Goal: Information Seeking & Learning: Learn about a topic

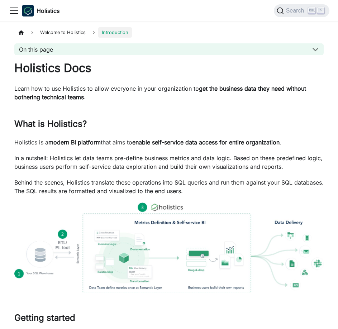
click at [14, 12] on icon "Toggle navigation bar" at bounding box center [14, 10] width 11 height 11
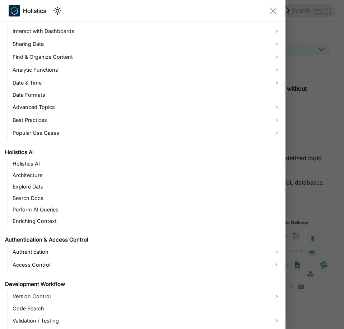
scroll to position [265, 0]
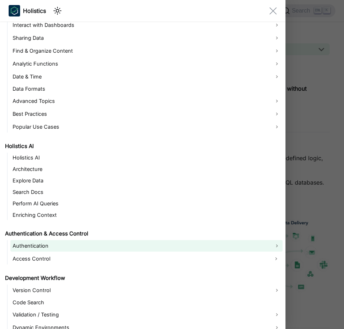
click at [37, 246] on link "Authentication" at bounding box center [146, 245] width 272 height 11
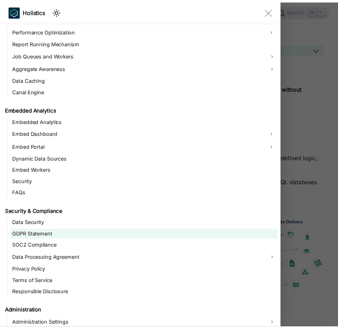
scroll to position [753, 0]
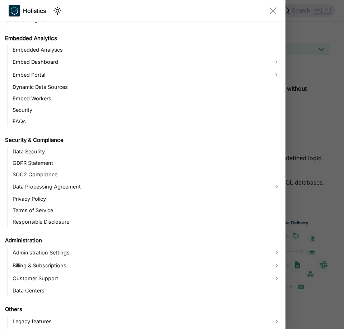
click at [320, 133] on div "Main" at bounding box center [172, 164] width 344 height 329
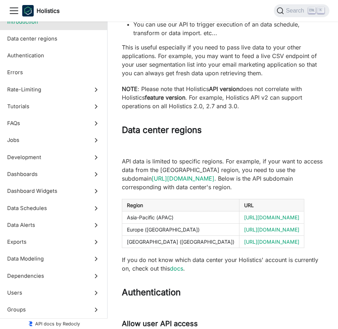
scroll to position [179, 0]
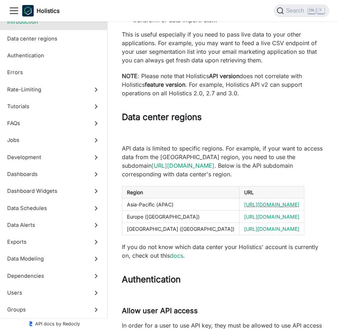
click at [244, 206] on link "[URL][DOMAIN_NAME]" at bounding box center [271, 205] width 55 height 6
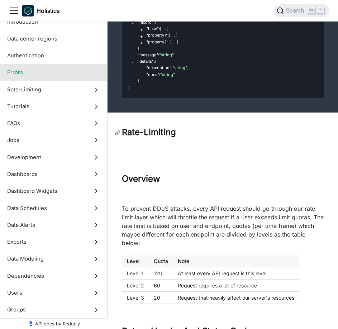
scroll to position [1865, 0]
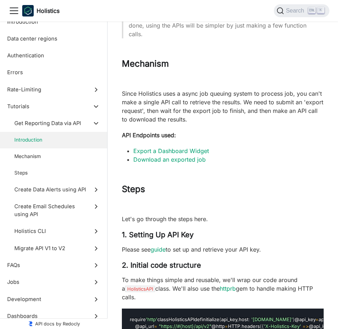
scroll to position [2367, 0]
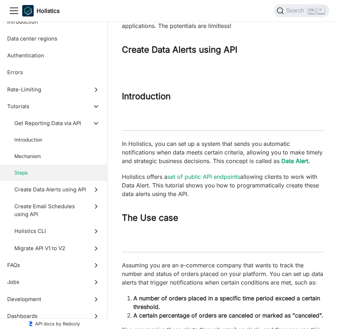
scroll to position [3945, 0]
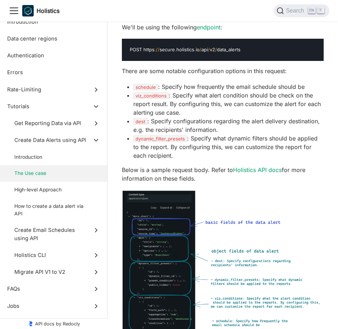
scroll to position [4663, 0]
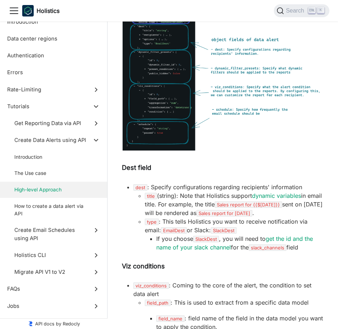
scroll to position [4770, 0]
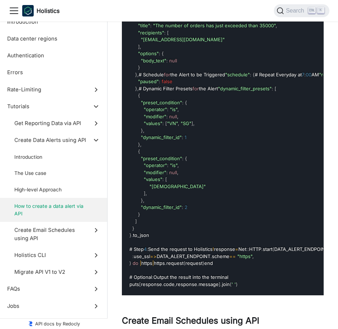
scroll to position [6205, 0]
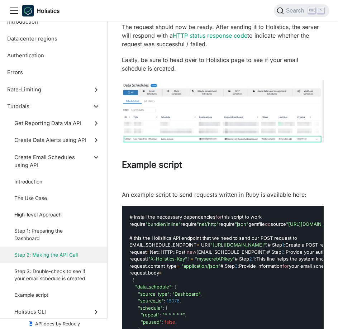
scroll to position [8106, 0]
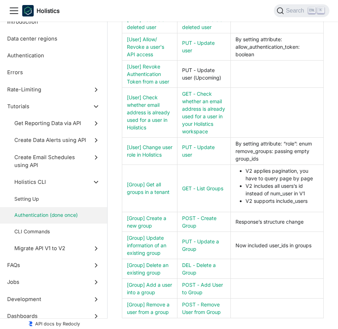
scroll to position [10258, 0]
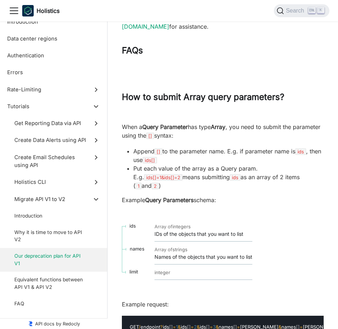
scroll to position [10688, 0]
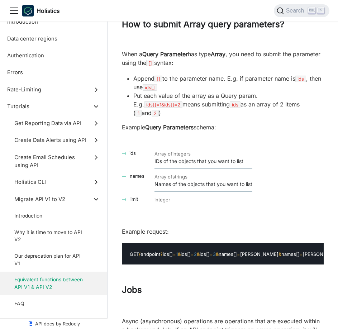
scroll to position [10724, 0]
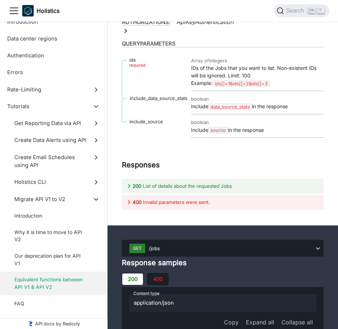
scroll to position [11119, 0]
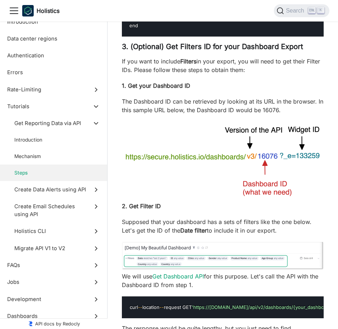
scroll to position [2558, 0]
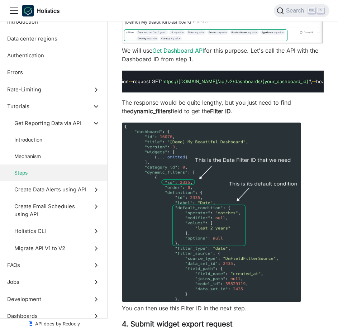
scroll to position [2809, 0]
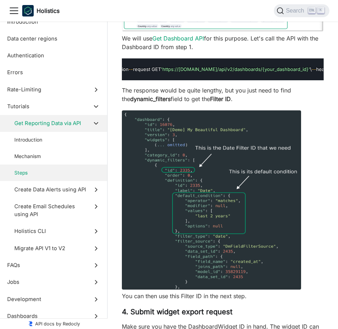
click at [69, 125] on span "Get Reporting Data via API" at bounding box center [50, 123] width 72 height 8
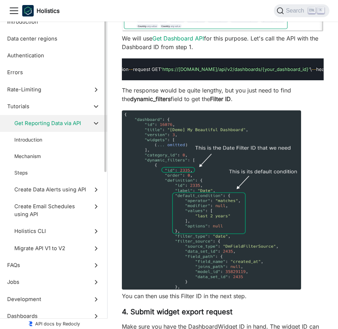
scroll to position [2150, 0]
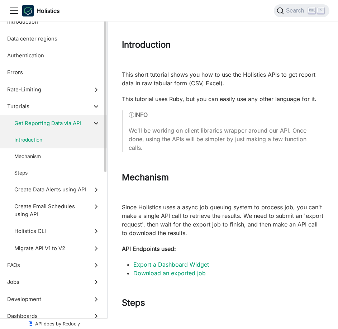
click at [60, 138] on span "Introduction" at bounding box center [50, 140] width 72 height 8
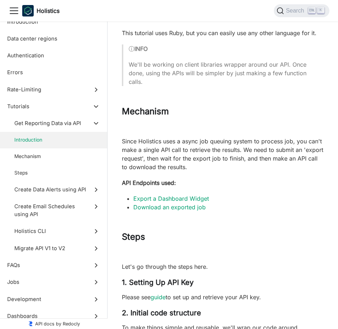
scroll to position [2232, 0]
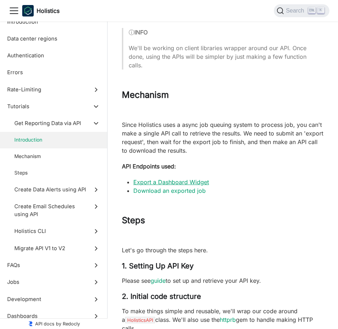
click at [169, 186] on link "Export a Dashboard Widget" at bounding box center [171, 182] width 76 height 7
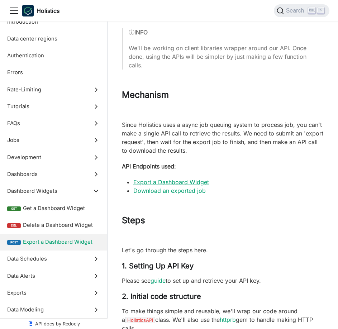
scroll to position [19300, 0]
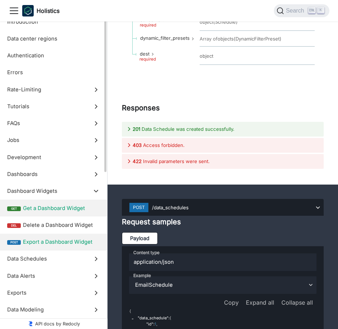
click at [65, 209] on span "Get a Dashboard Widget" at bounding box center [61, 208] width 77 height 8
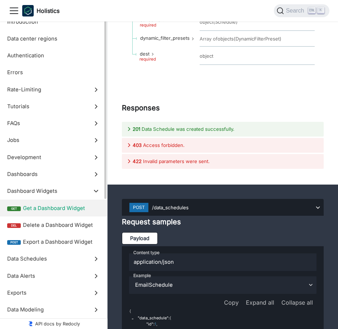
scroll to position [18470, 0]
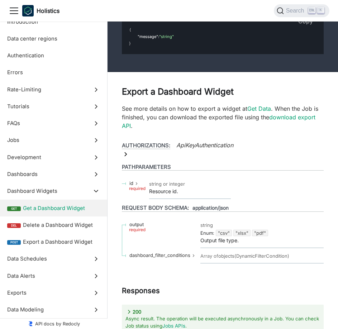
scroll to position [18578, 0]
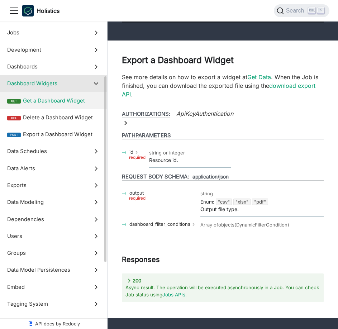
scroll to position [0, 0]
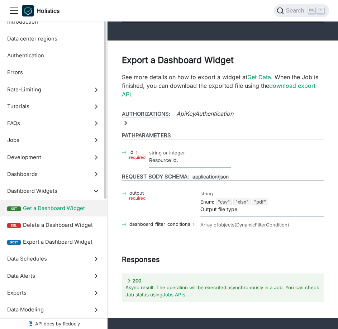
click at [57, 211] on span "Get a Dashboard Widget" at bounding box center [61, 208] width 77 height 8
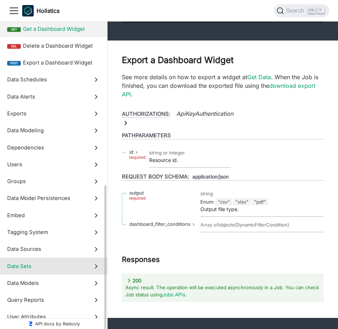
scroll to position [221, 0]
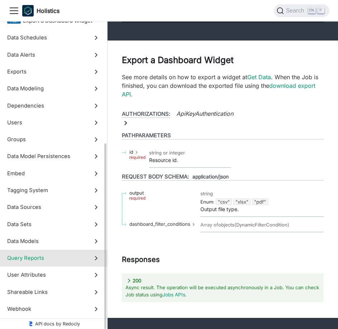
click at [69, 259] on span "Query Reports" at bounding box center [46, 258] width 79 height 8
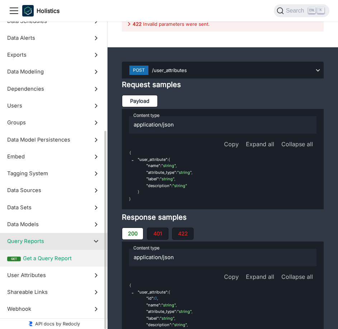
click at [61, 260] on span "Get a Query Report" at bounding box center [61, 259] width 77 height 8
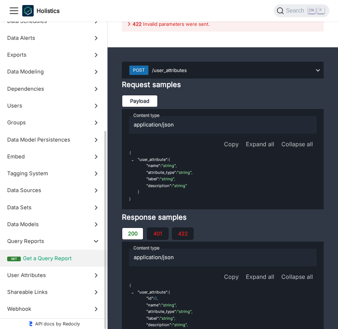
scroll to position [42465, 0]
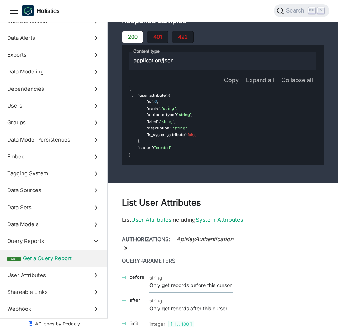
scroll to position [42681, 0]
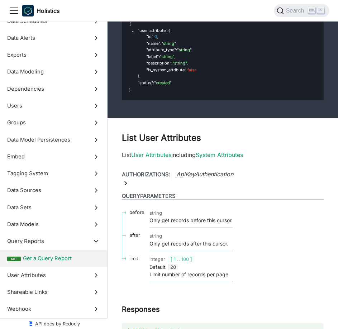
click at [215, 13] on div "Holistics Docs AMQL Visualizations API Release Notes Roadmap" at bounding box center [169, 11] width 321 height 16
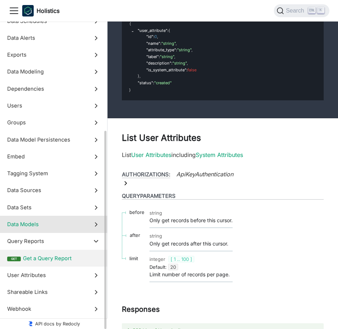
click at [98, 224] on icon at bounding box center [96, 225] width 8 height 8
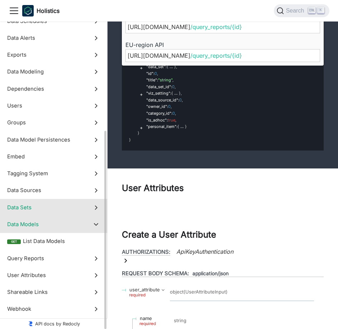
click at [96, 210] on icon at bounding box center [96, 208] width 8 height 8
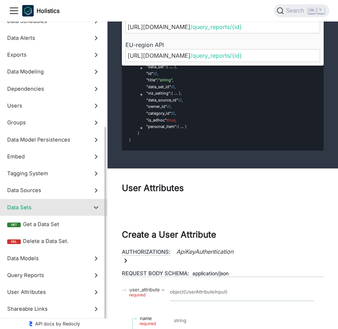
scroll to position [40974, 0]
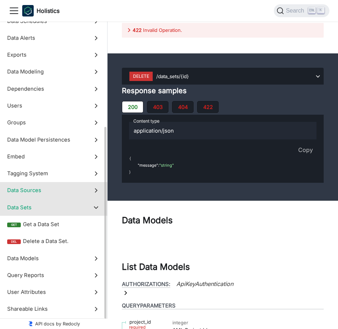
click at [93, 188] on icon at bounding box center [96, 191] width 8 height 8
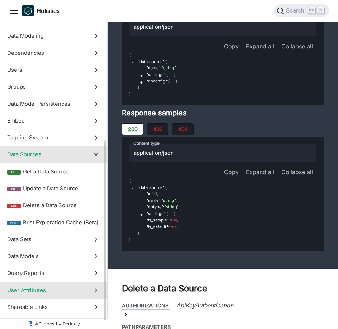
scroll to position [238, 0]
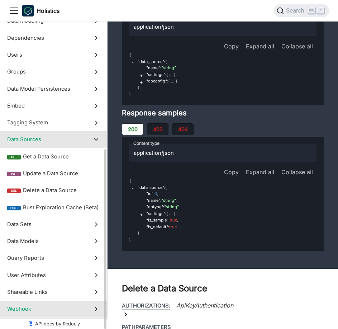
click at [93, 310] on icon at bounding box center [96, 309] width 8 height 8
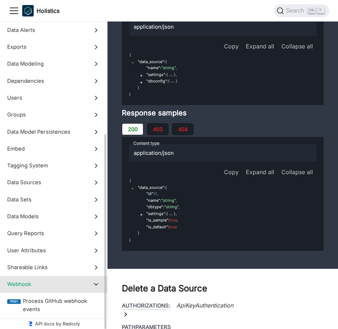
scroll to position [195, 0]
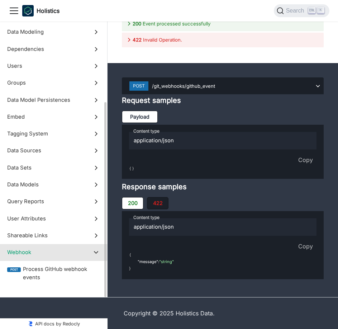
click at [93, 256] on icon at bounding box center [96, 253] width 8 height 8
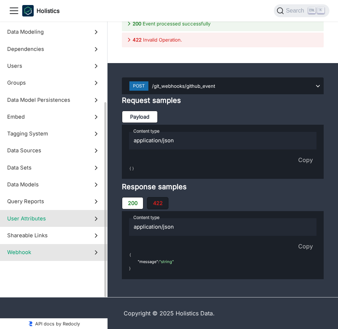
click at [91, 227] on label "User Attributes" at bounding box center [53, 218] width 107 height 17
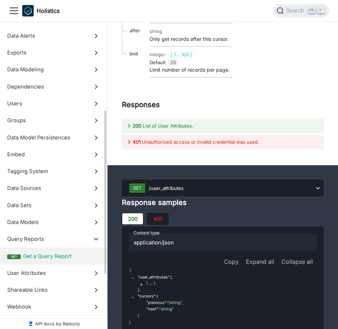
scroll to position [46, 0]
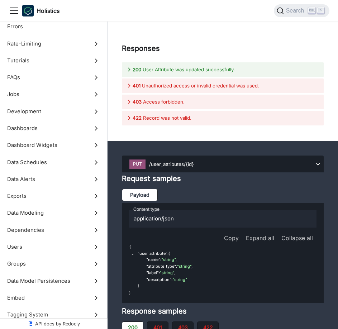
scroll to position [43495, 0]
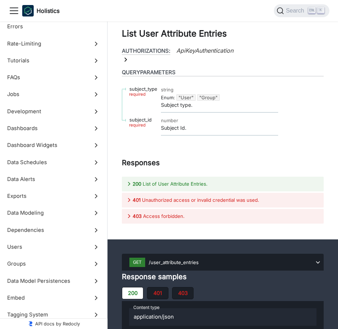
scroll to position [44320, 0]
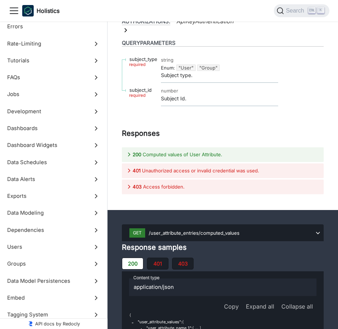
scroll to position [44750, 0]
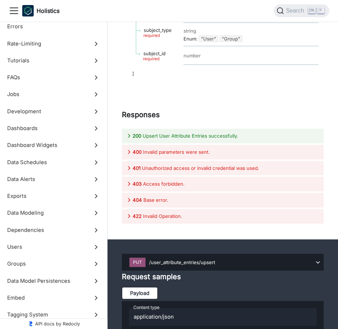
scroll to position [45396, 0]
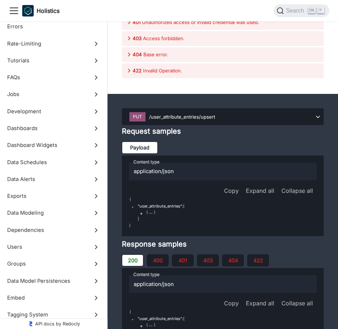
scroll to position [45575, 0]
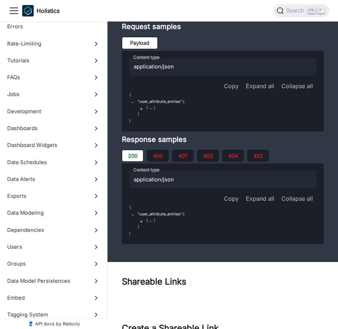
scroll to position [45755, 0]
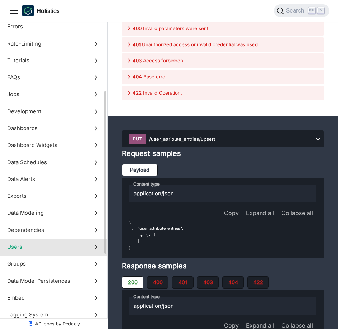
scroll to position [45537, 0]
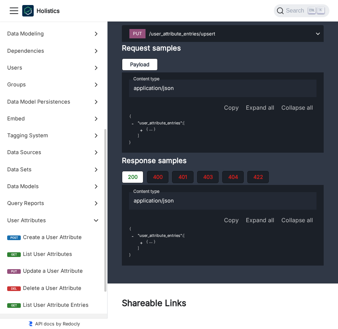
scroll to position [189, 0]
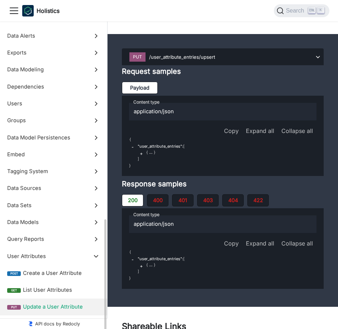
scroll to position [297, 0]
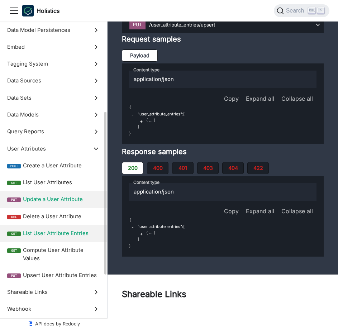
scroll to position [45611, 0]
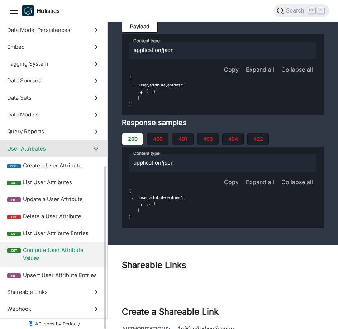
click at [97, 151] on icon at bounding box center [96, 149] width 8 height 8
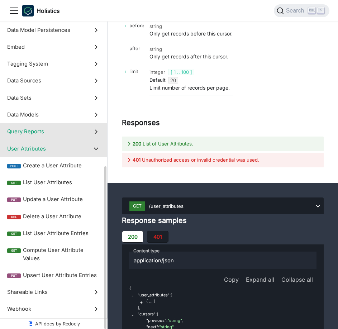
click at [56, 133] on span "Query Reports" at bounding box center [46, 132] width 79 height 8
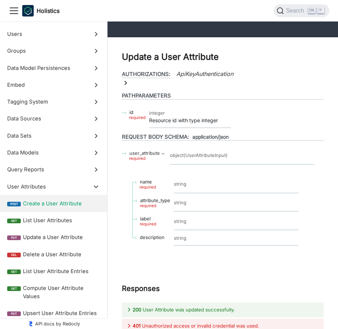
scroll to position [43315, 0]
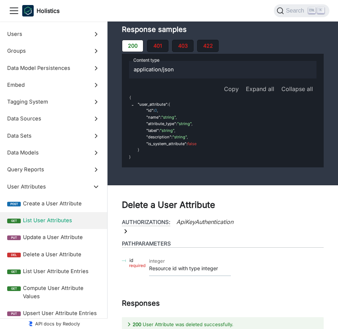
scroll to position [43782, 0]
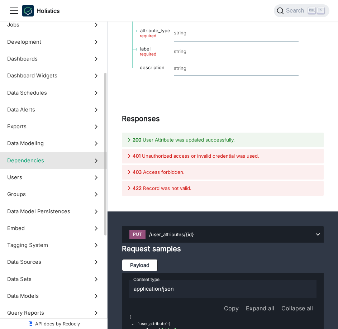
scroll to position [80, 0]
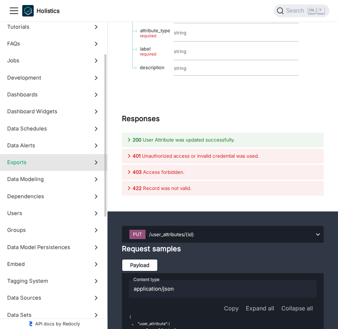
click at [69, 160] on span "Exports" at bounding box center [46, 163] width 79 height 8
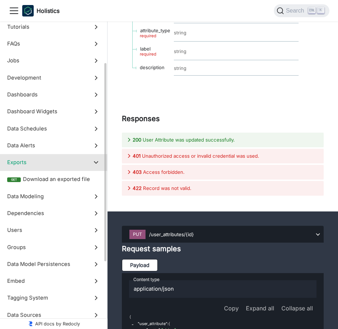
scroll to position [27517, 0]
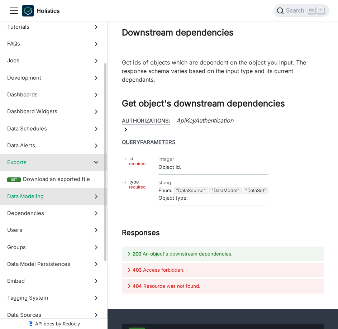
click at [68, 191] on label "Data Modeling" at bounding box center [53, 196] width 107 height 17
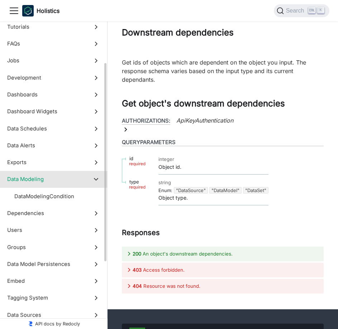
scroll to position [27944, 0]
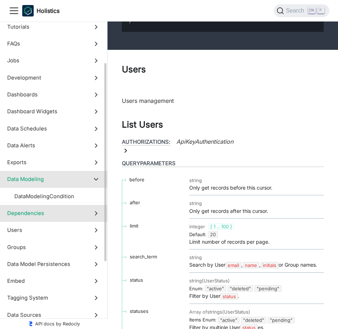
click at [74, 209] on label "Dependencies" at bounding box center [53, 213] width 107 height 17
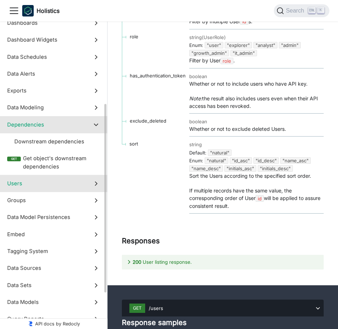
click at [85, 186] on span "Users" at bounding box center [46, 184] width 79 height 8
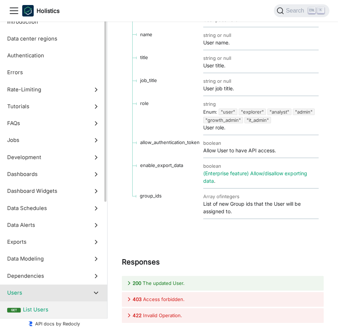
scroll to position [108, 0]
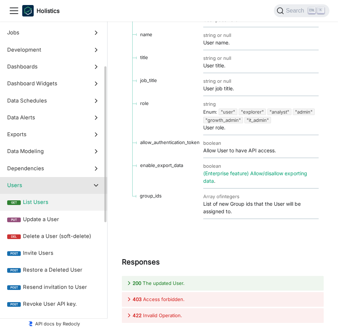
click at [95, 186] on icon at bounding box center [96, 185] width 8 height 8
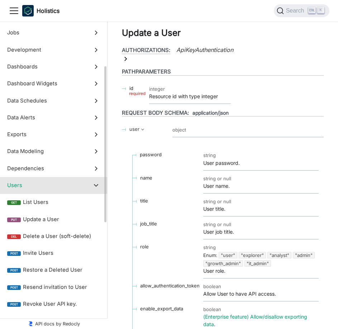
click at [97, 187] on icon at bounding box center [96, 185] width 8 height 8
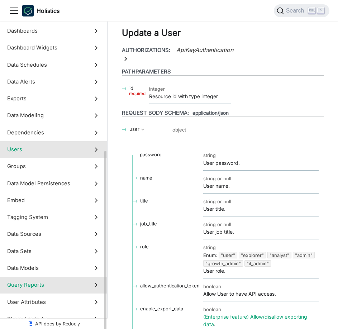
scroll to position [170, 0]
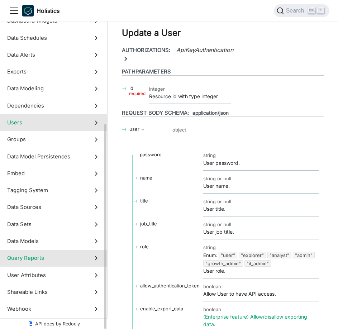
click at [93, 261] on icon at bounding box center [96, 258] width 8 height 8
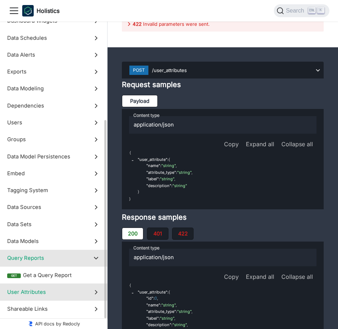
scroll to position [187, 0]
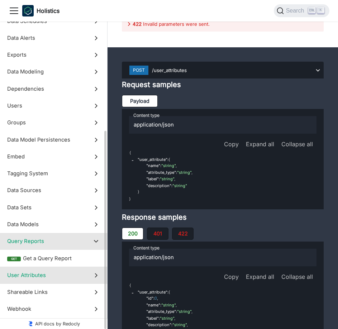
click at [76, 272] on span "User Attributes" at bounding box center [46, 276] width 79 height 8
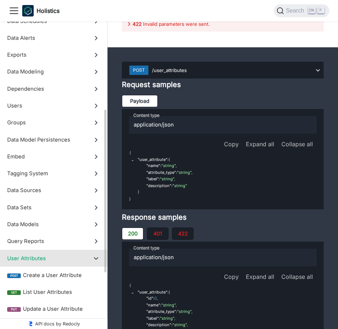
scroll to position [42921, 0]
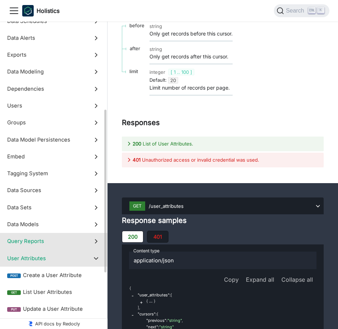
click at [82, 242] on span "Query Reports" at bounding box center [46, 241] width 79 height 8
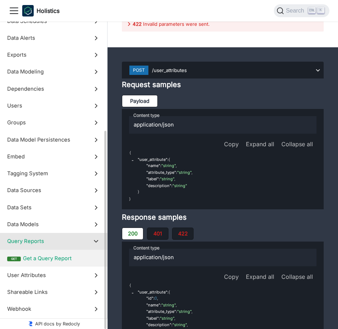
click at [75, 261] on span "Get a Query Report" at bounding box center [61, 259] width 77 height 8
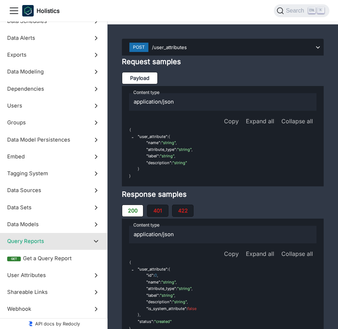
scroll to position [42429, 0]
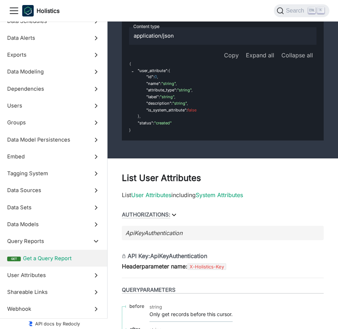
scroll to position [42645, 0]
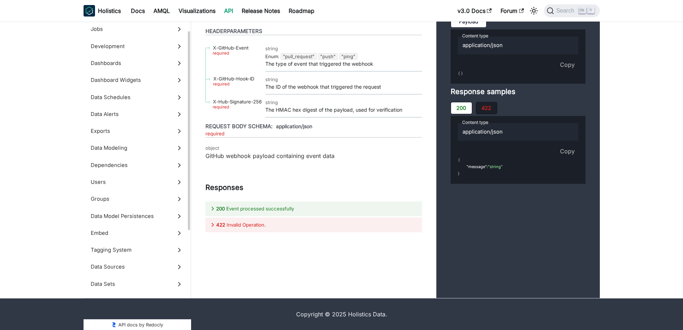
scroll to position [43, 0]
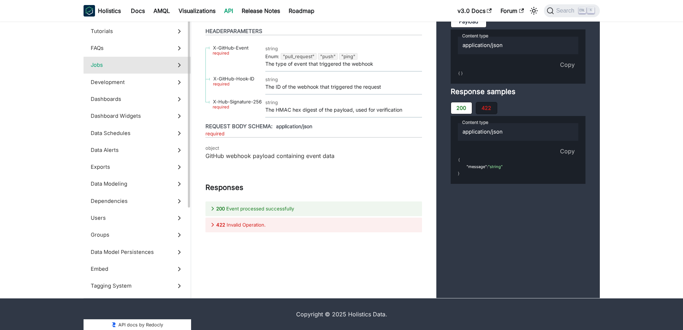
click at [152, 66] on span "Jobs" at bounding box center [130, 65] width 79 height 8
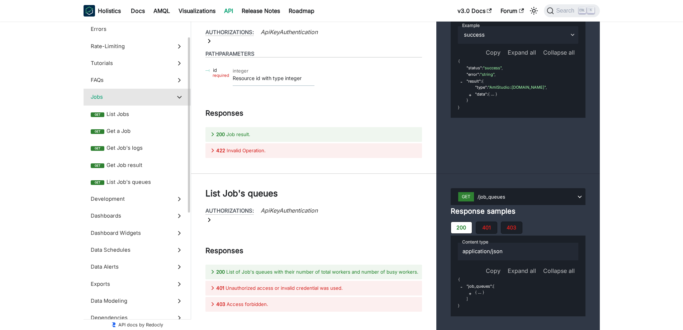
click at [171, 92] on label "Jobs" at bounding box center [137, 97] width 107 height 17
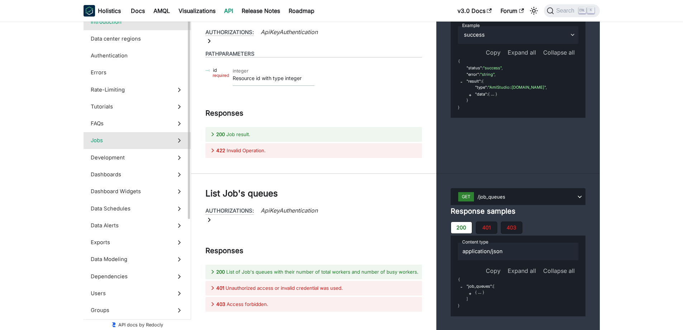
click at [167, 27] on label "Introduction" at bounding box center [137, 21] width 107 height 17
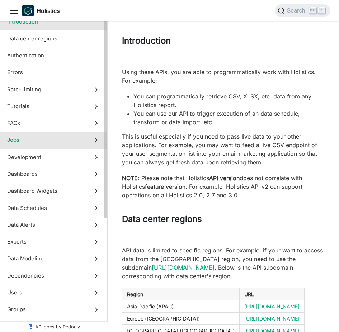
click at [57, 138] on span "Jobs" at bounding box center [46, 140] width 79 height 8
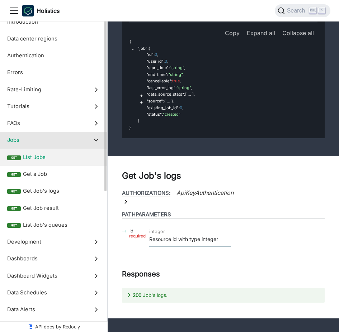
click at [60, 157] on span "List Jobs" at bounding box center [61, 158] width 77 height 8
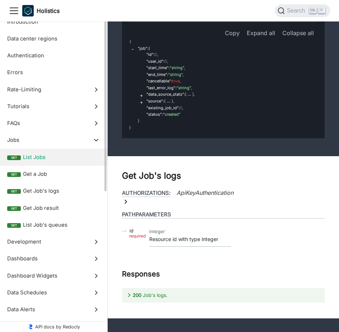
scroll to position [11816, 0]
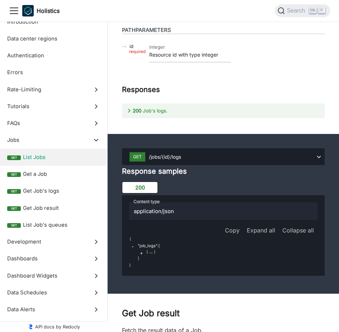
scroll to position [11923, 0]
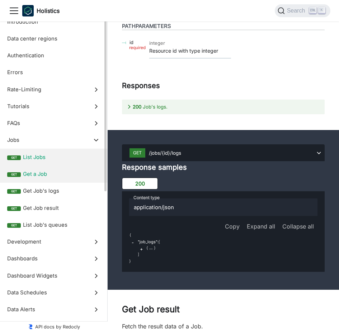
click at [38, 173] on span "Get a Job" at bounding box center [61, 174] width 77 height 8
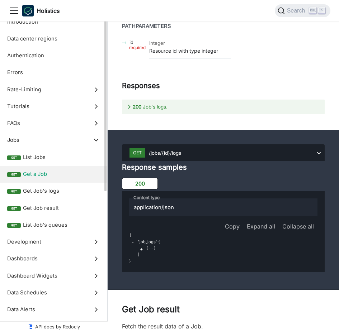
scroll to position [12216, 0]
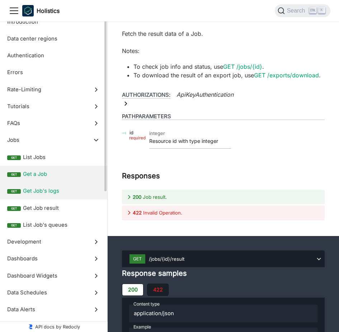
click at [49, 190] on span "Get Job's logs" at bounding box center [61, 191] width 77 height 8
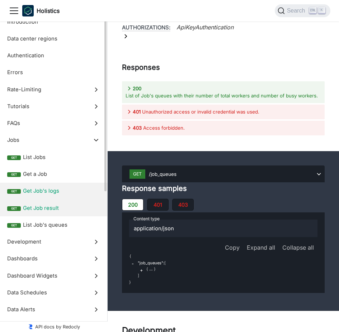
click at [44, 208] on span "Get Job result" at bounding box center [61, 208] width 77 height 8
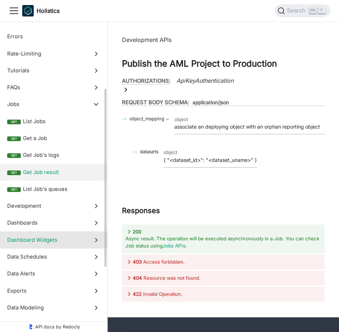
scroll to position [72, 0]
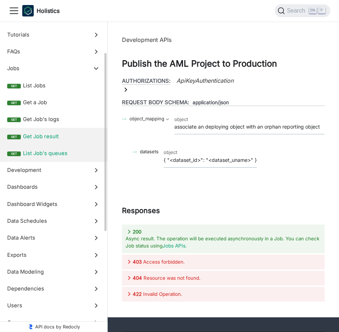
click at [67, 153] on span "List Job's queues" at bounding box center [61, 154] width 77 height 8
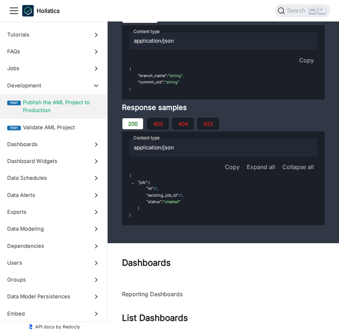
scroll to position [13965, 0]
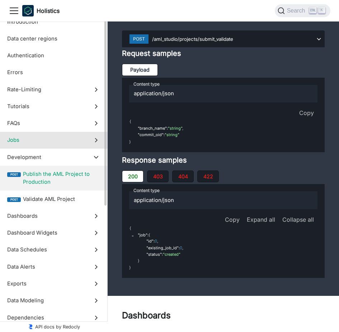
click at [81, 138] on span "Jobs" at bounding box center [46, 140] width 79 height 8
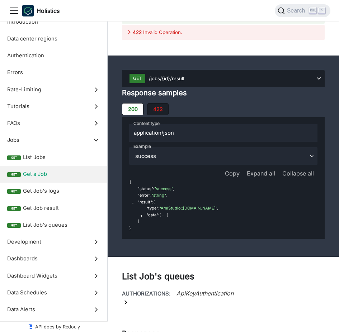
scroll to position [12524, 0]
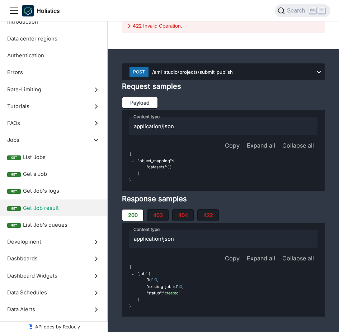
scroll to position [13384, 0]
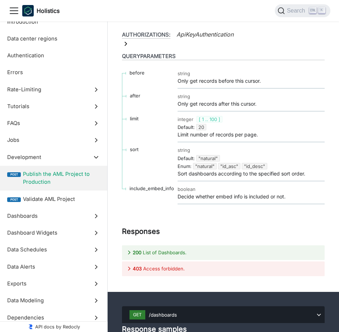
scroll to position [14209, 0]
